Goal: Complete application form

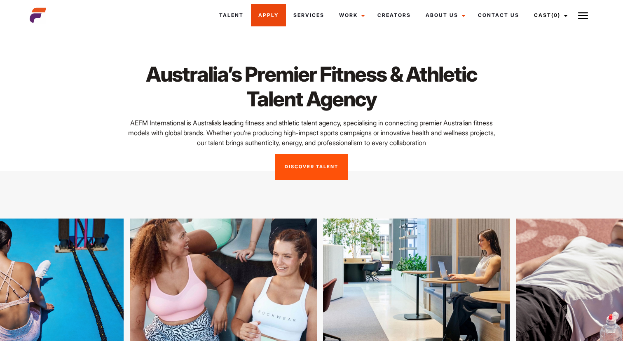
click at [274, 23] on link "Apply" at bounding box center [268, 15] width 35 height 22
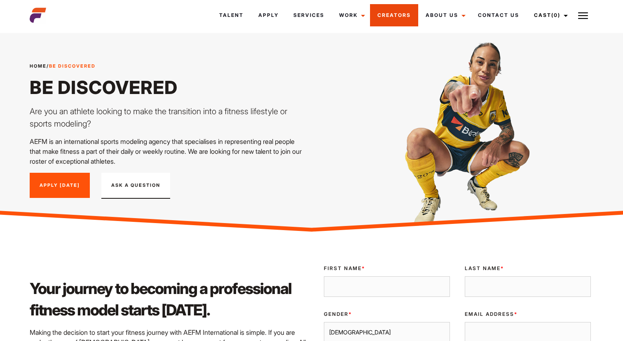
click at [404, 16] on link "Creators" at bounding box center [394, 15] width 48 height 22
